Goal: Information Seeking & Learning: Learn about a topic

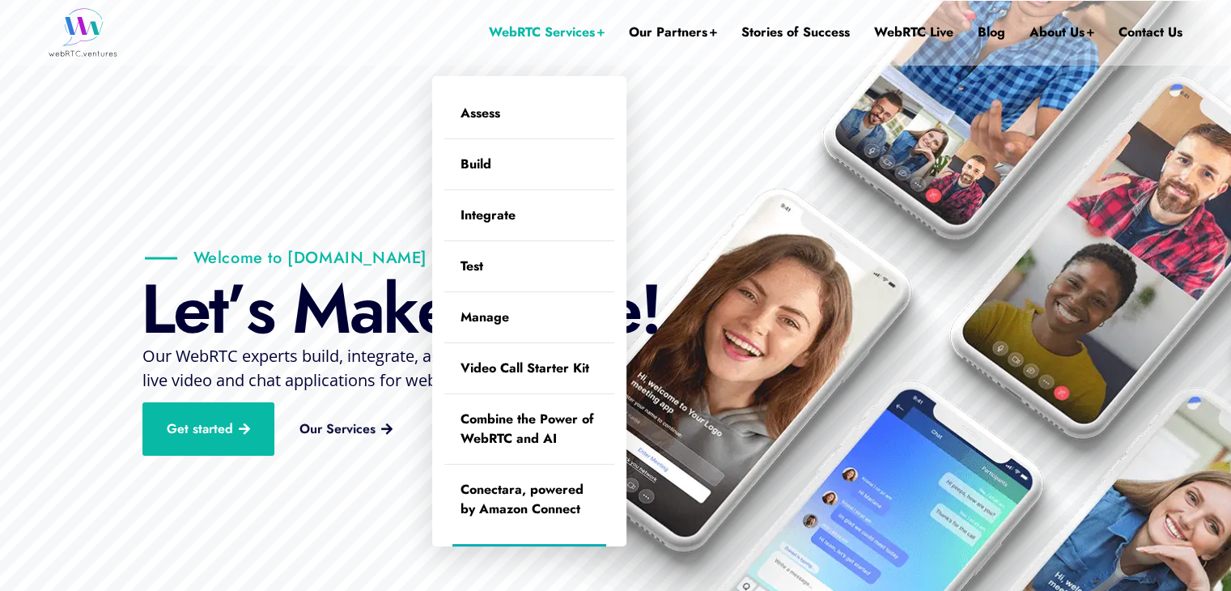
click at [592, 36] on link "WebRTC Services" at bounding box center [547, 32] width 116 height 65
click at [541, 27] on link "WebRTC Services" at bounding box center [547, 32] width 116 height 65
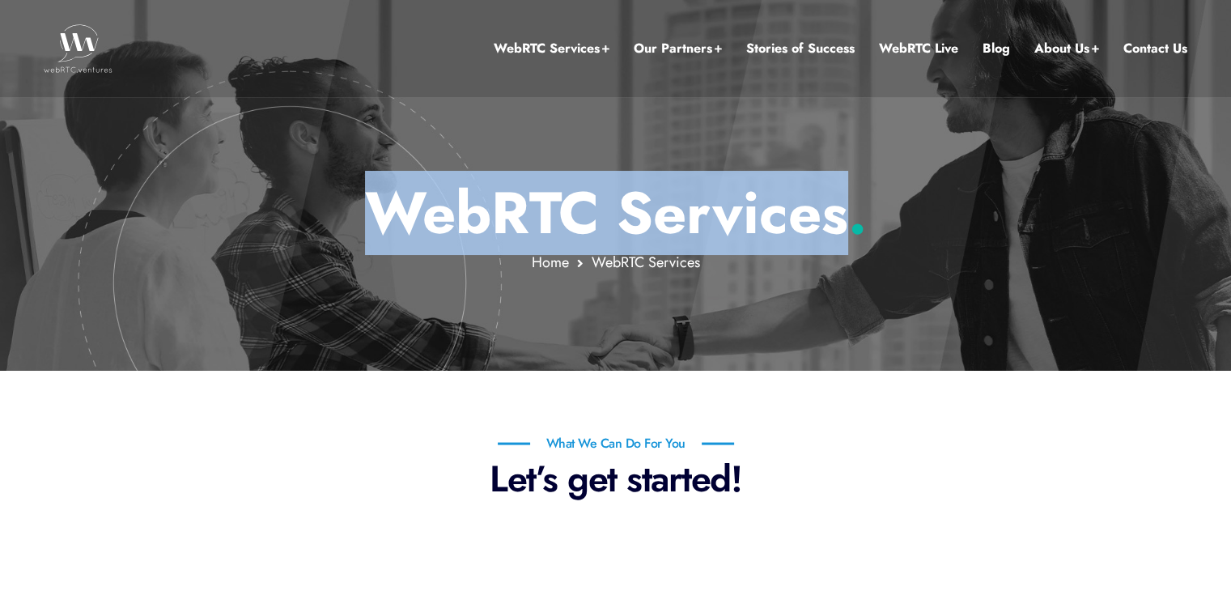
drag, startPoint x: 845, startPoint y: 218, endPoint x: 379, endPoint y: 214, distance: 466.2
click at [379, 214] on p "WebRTC Services ." at bounding box center [616, 213] width 948 height 70
copy p "WebRTC Services"
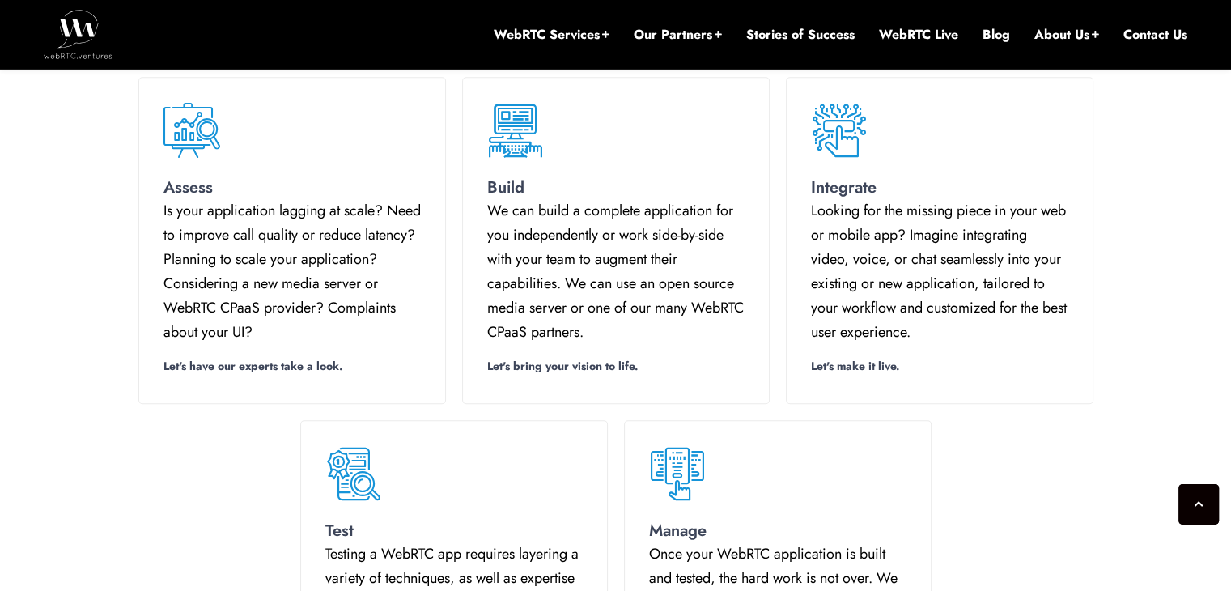
scroll to position [906, 0]
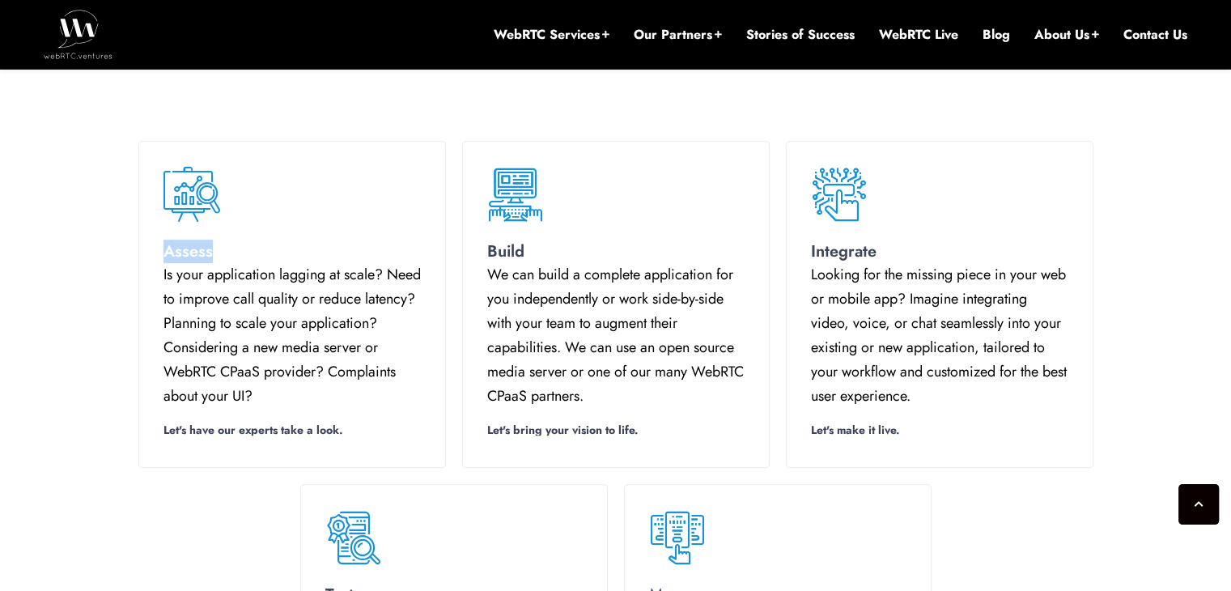
drag, startPoint x: 215, startPoint y: 255, endPoint x: 156, endPoint y: 254, distance: 59.1
click at [156, 254] on div "Assess Is your application lagging at scale? Need to improve call quality or re…" at bounding box center [292, 304] width 308 height 326
copy div "Assess"
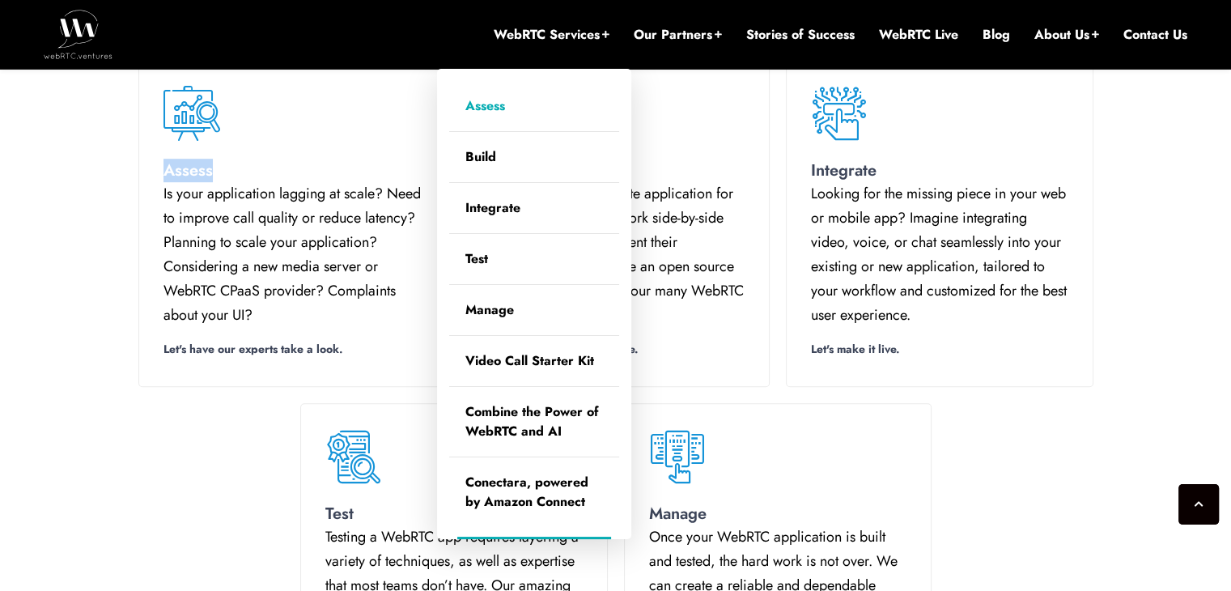
click at [499, 111] on link "Assess" at bounding box center [534, 106] width 170 height 50
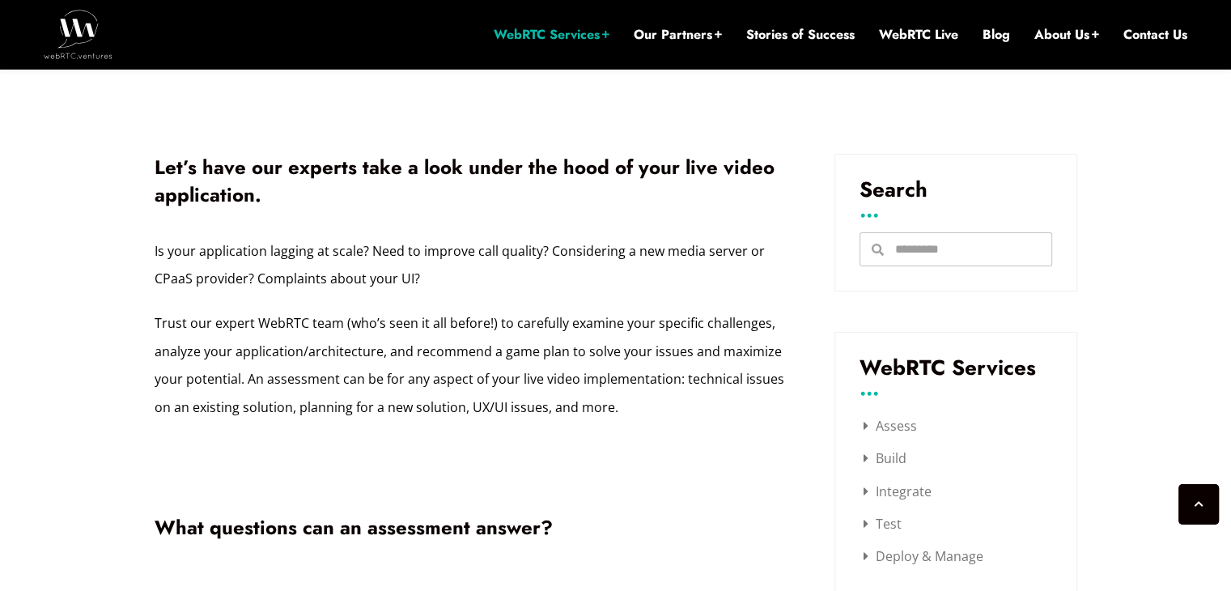
scroll to position [421, 0]
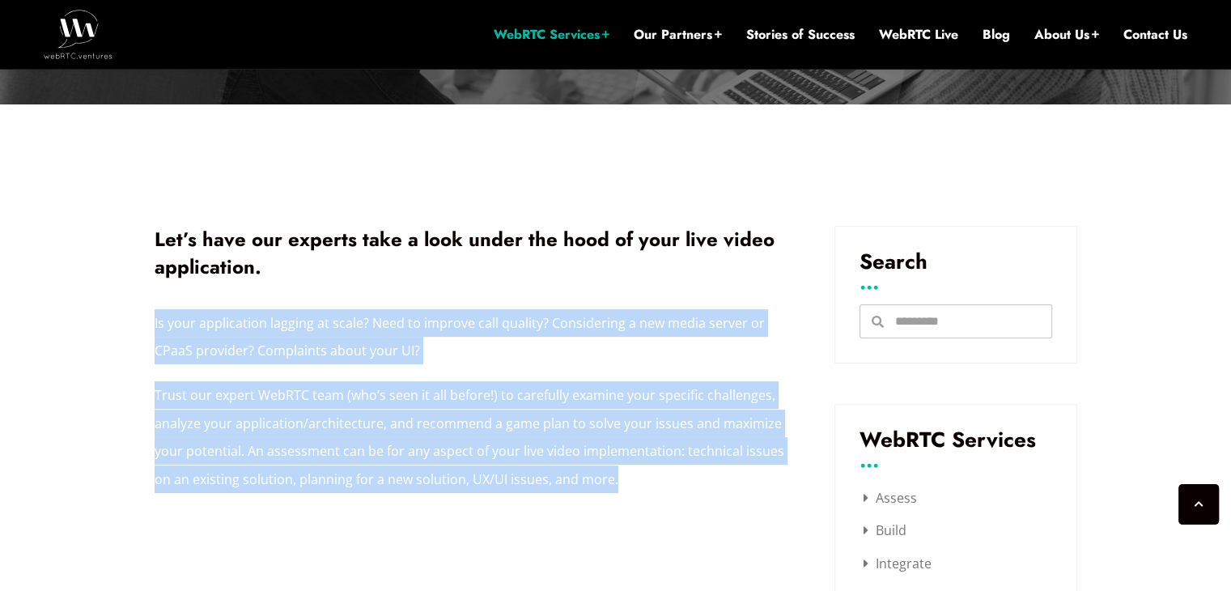
drag, startPoint x: 623, startPoint y: 479, endPoint x: 152, endPoint y: 321, distance: 496.8
copy div "Is your application lagging at scale? Need to improve call quality? Considering…"
